Goal: Check status: Check status

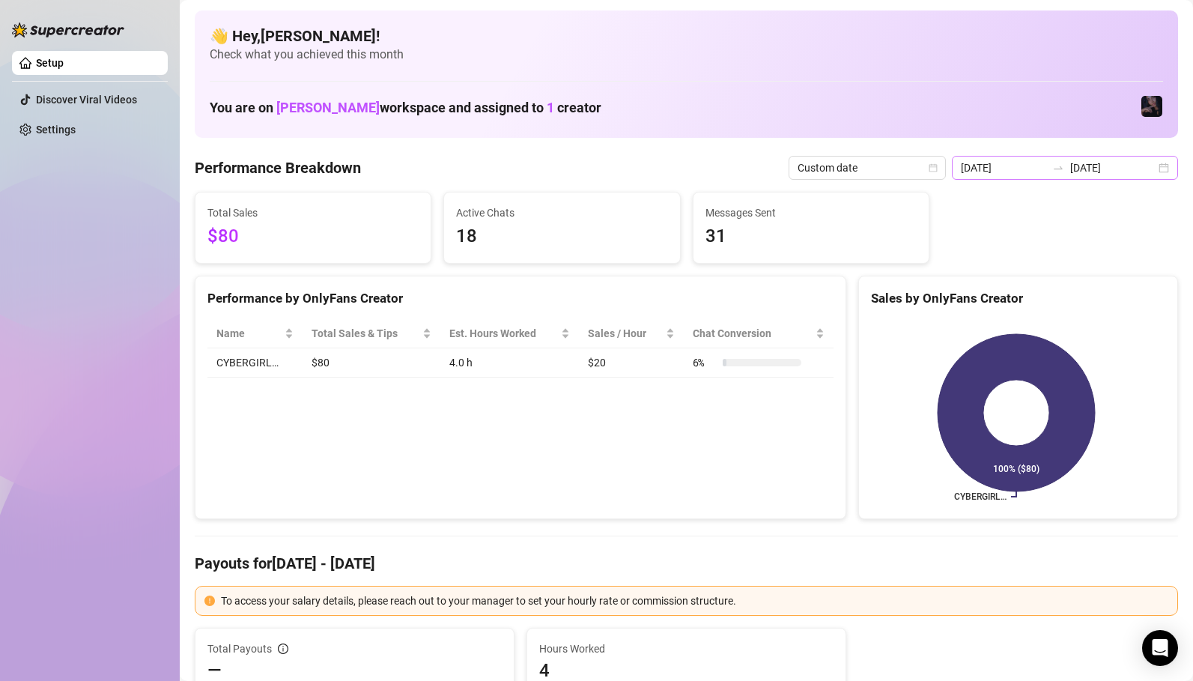
click at [1074, 161] on div "[DATE] [DATE]" at bounding box center [1065, 168] width 226 height 24
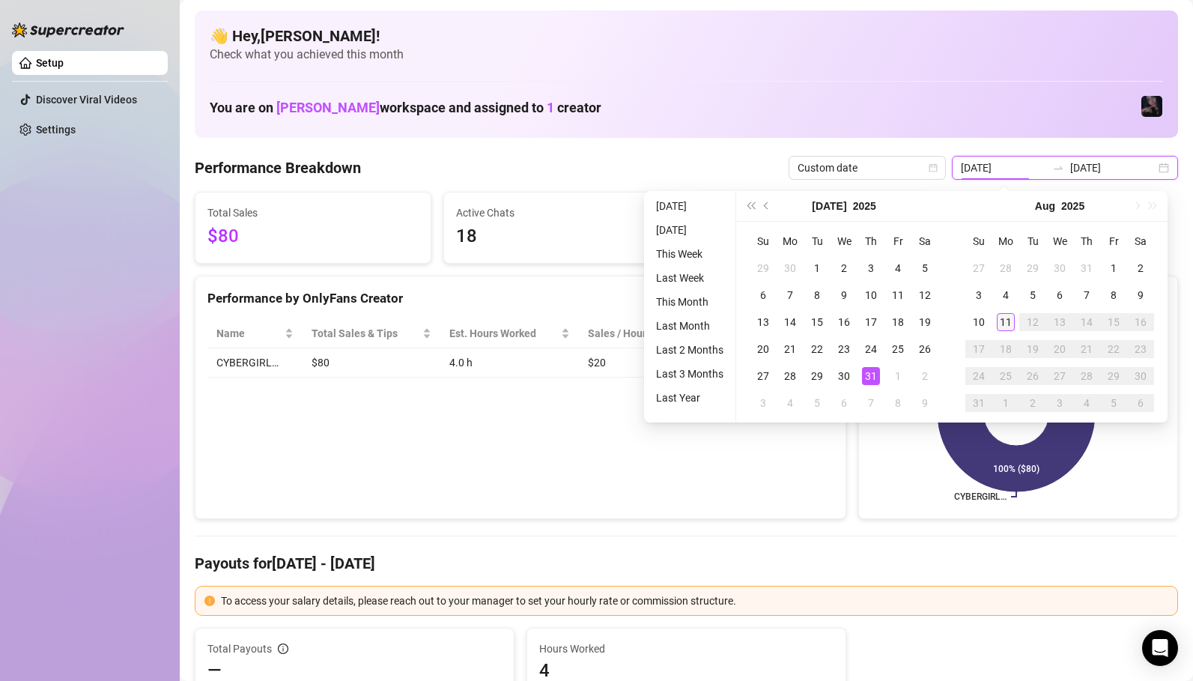
type input "[DATE]"
click at [1010, 321] on div "11" at bounding box center [1005, 322] width 18 height 18
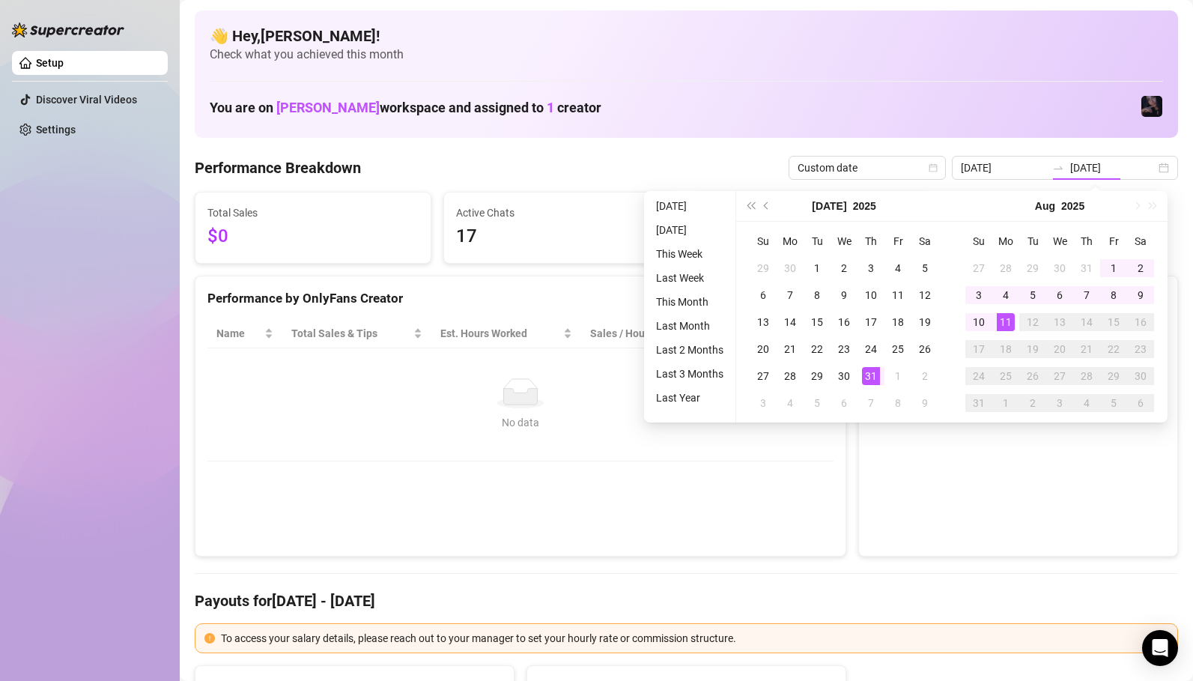
type input "[DATE]"
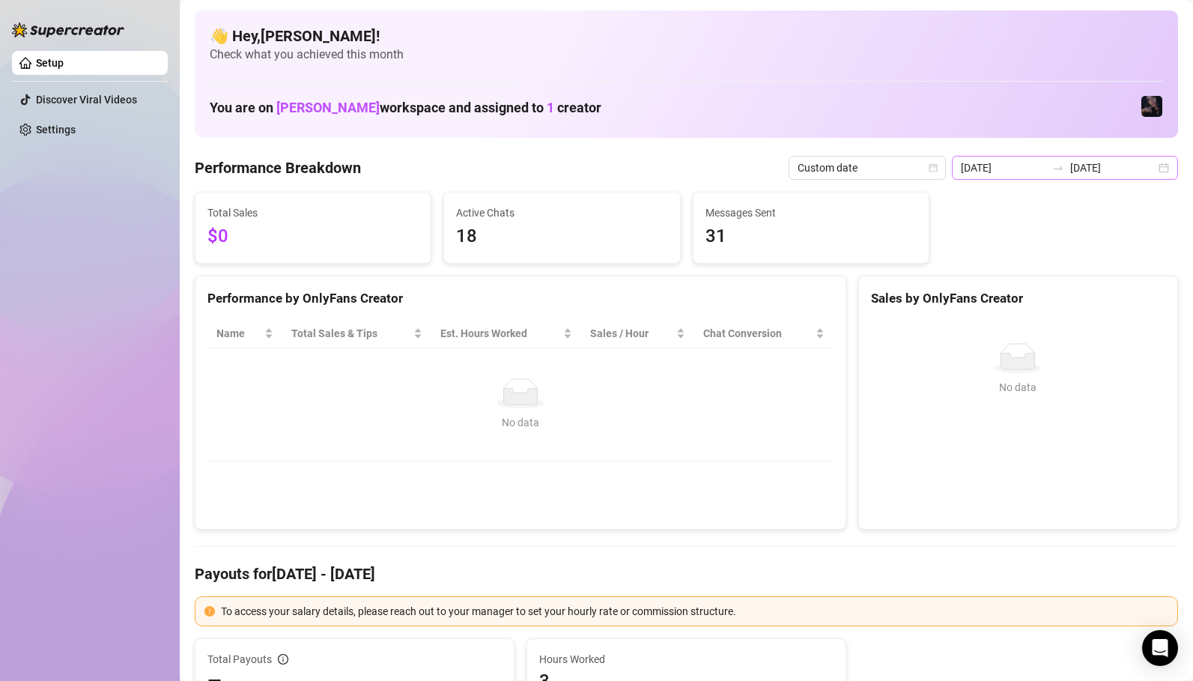
click at [1064, 162] on icon "swap-right" at bounding box center [1058, 168] width 12 height 12
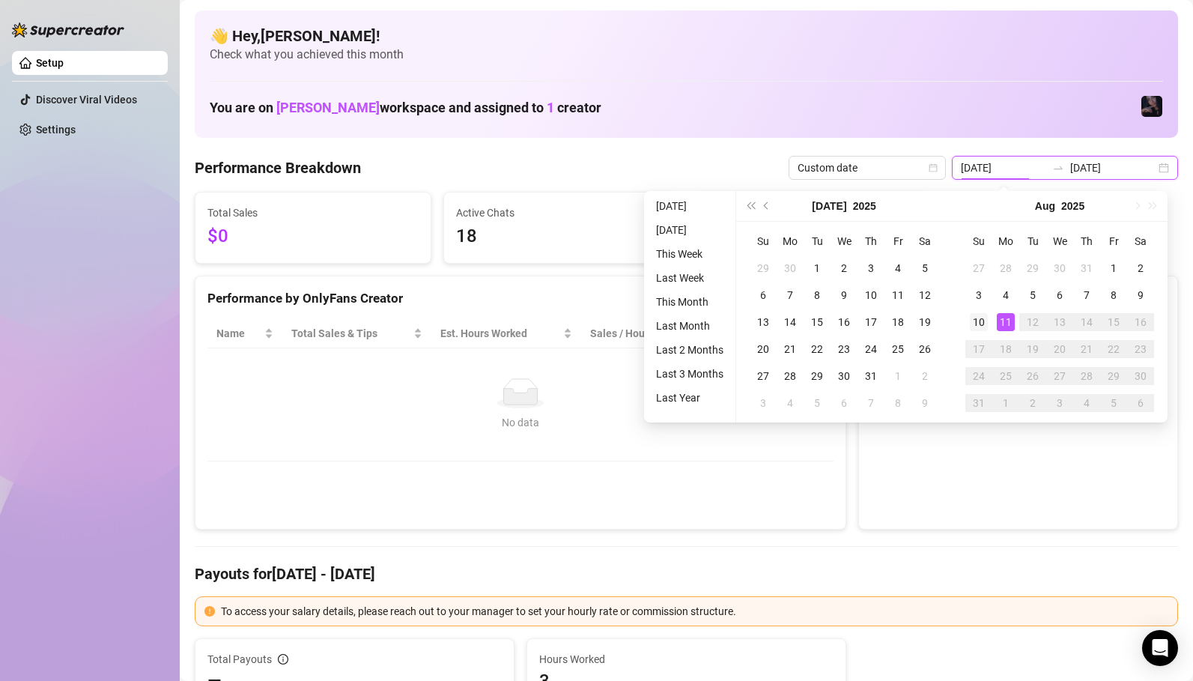
type input "[DATE]"
click at [984, 323] on div "10" at bounding box center [978, 322] width 18 height 18
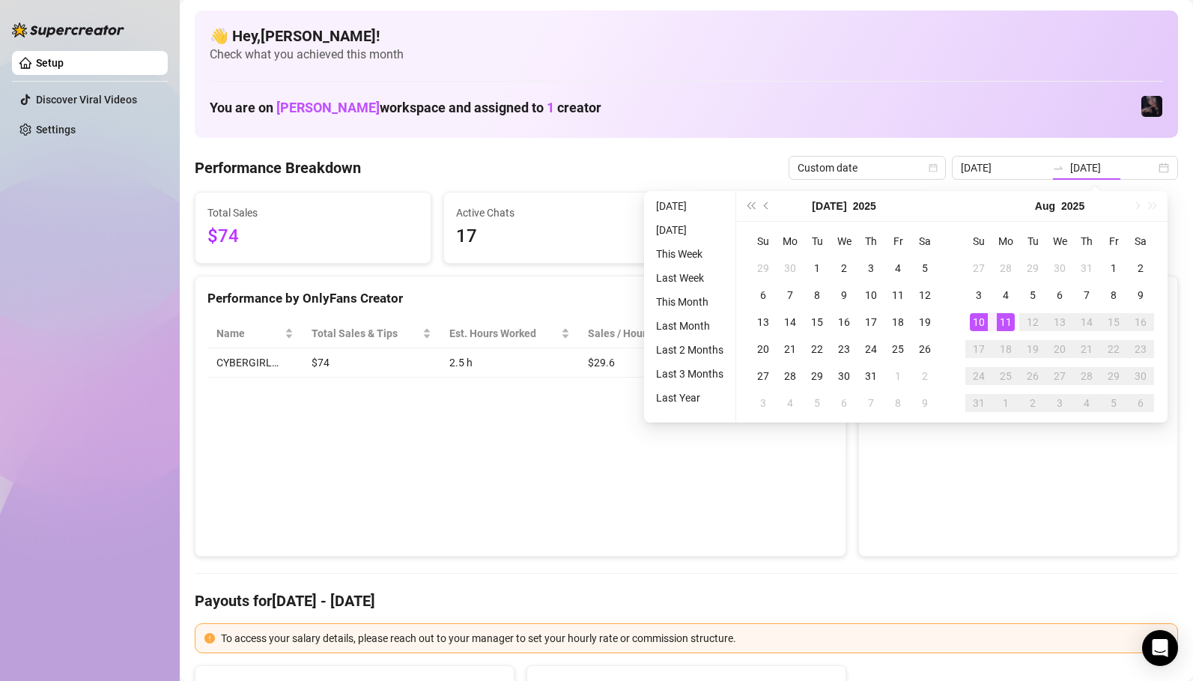
type input "[DATE]"
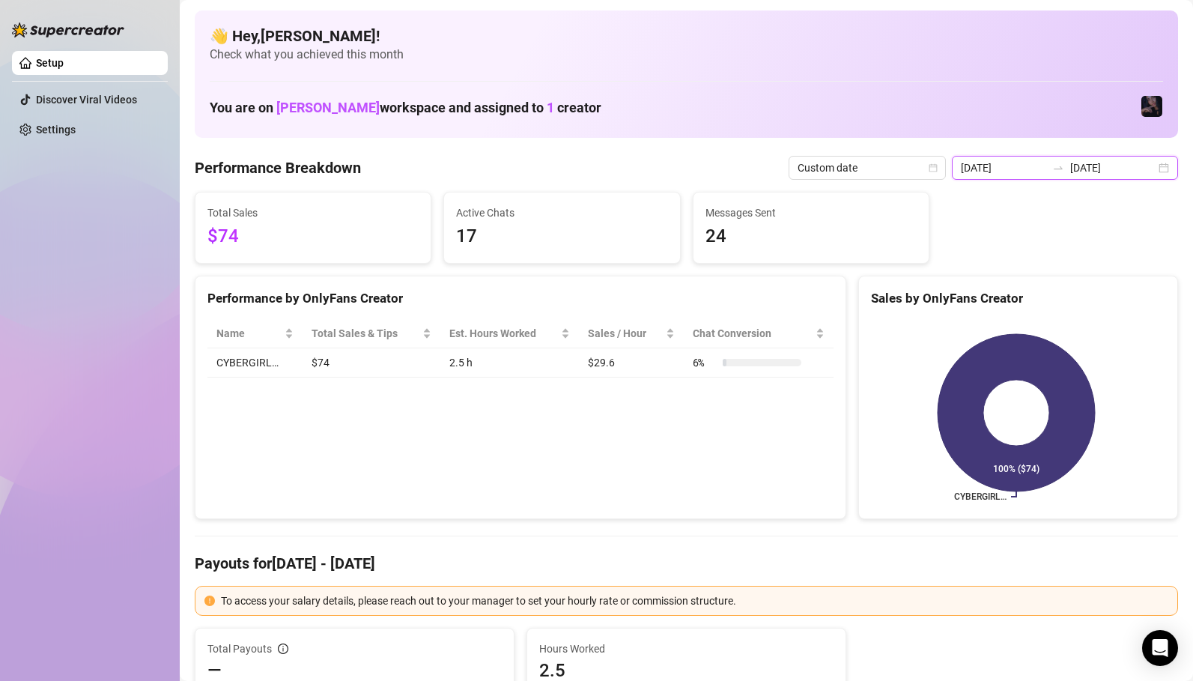
click at [1036, 166] on input "[DATE]" at bounding box center [1003, 167] width 85 height 16
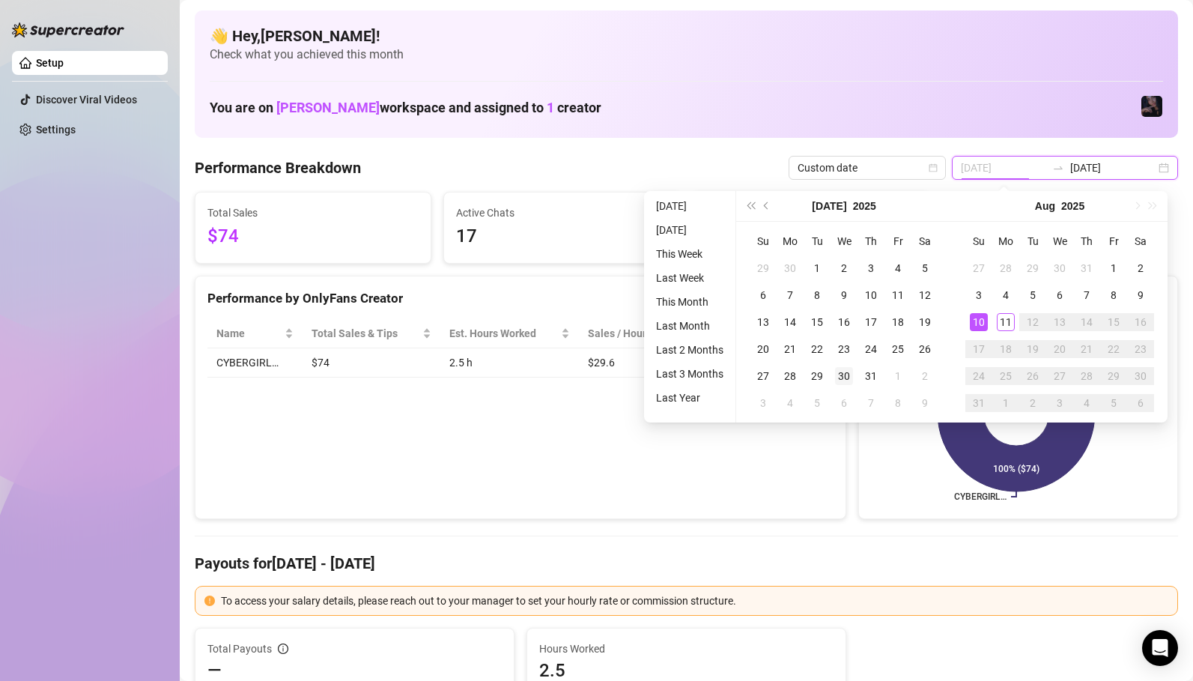
type input "[DATE]"
click at [840, 380] on div "30" at bounding box center [844, 376] width 18 height 18
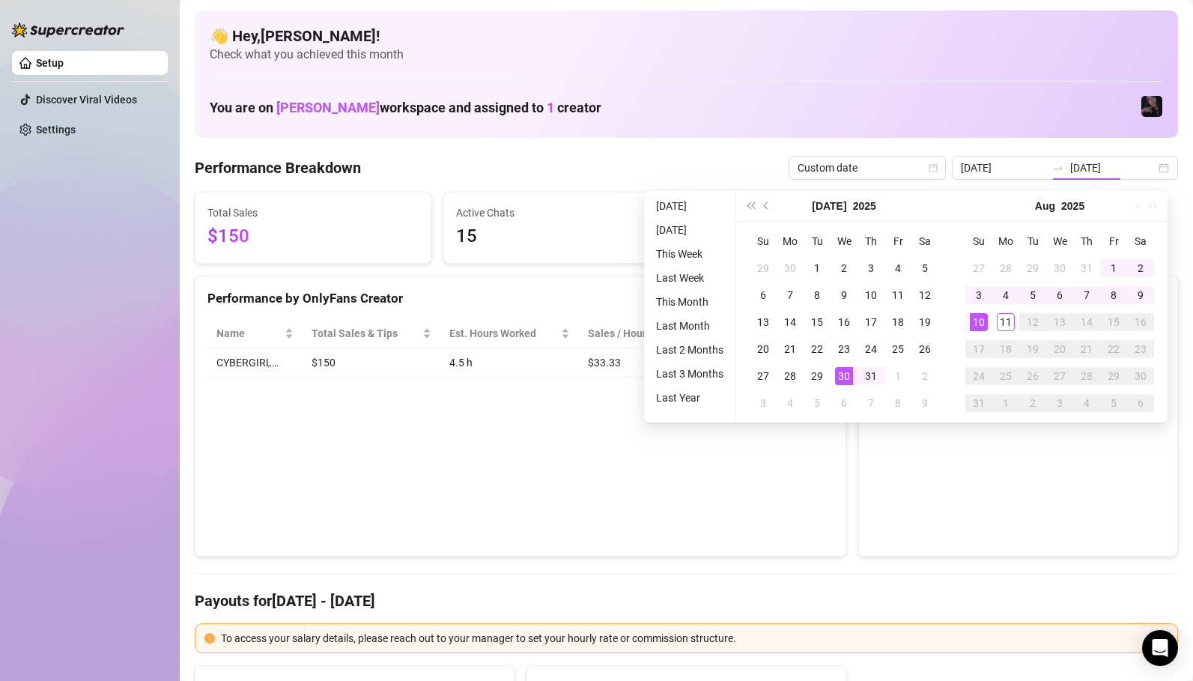
type input "[DATE]"
